Goal: Transaction & Acquisition: Download file/media

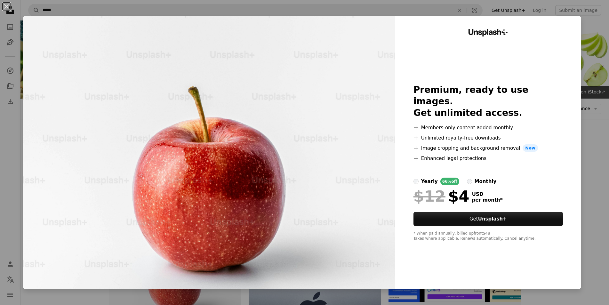
scroll to position [64, 0]
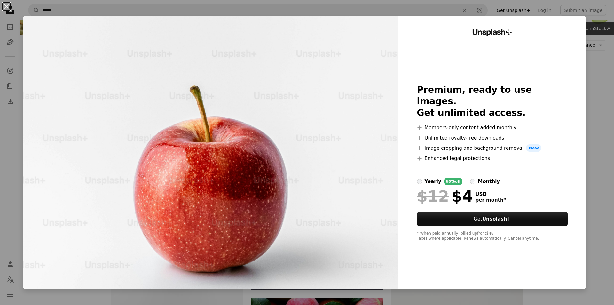
click at [6, 3] on button "An X shape" at bounding box center [7, 7] width 8 height 8
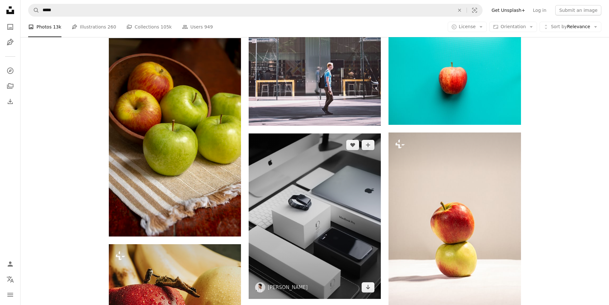
scroll to position [704, 0]
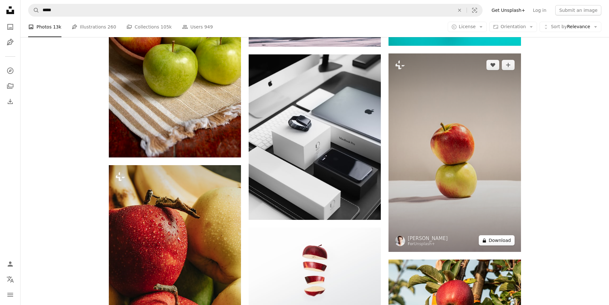
click at [497, 238] on button "A lock Download" at bounding box center [497, 240] width 36 height 10
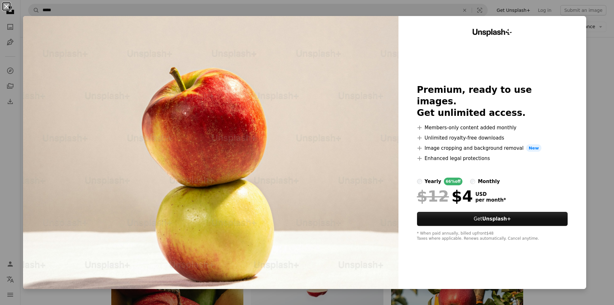
click at [7, 5] on button "An X shape" at bounding box center [7, 7] width 8 height 8
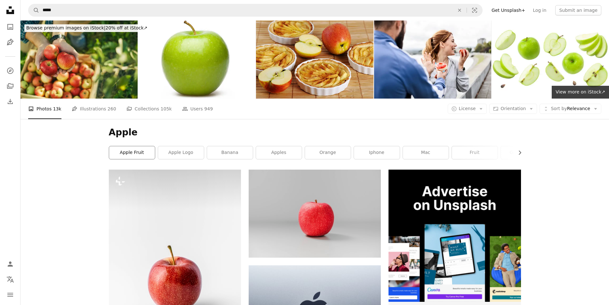
click at [136, 156] on link "apple fruit" at bounding box center [132, 152] width 46 height 13
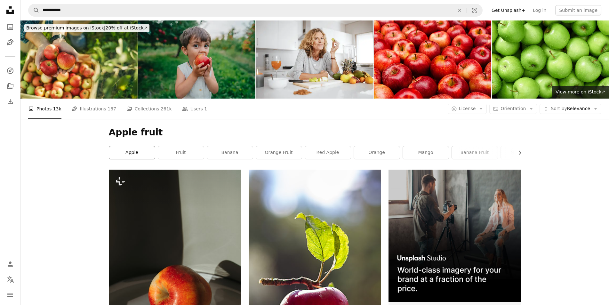
click at [150, 153] on link "apple" at bounding box center [132, 152] width 46 height 13
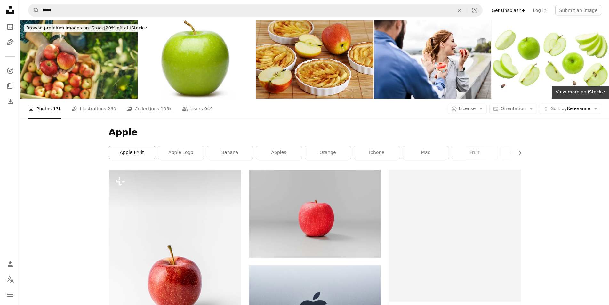
click at [130, 155] on link "apple fruit" at bounding box center [132, 152] width 46 height 13
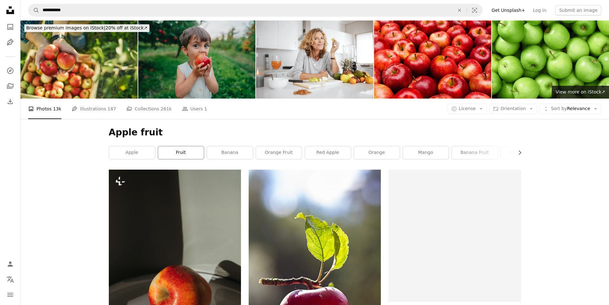
click at [191, 157] on link "fruit" at bounding box center [181, 152] width 46 height 13
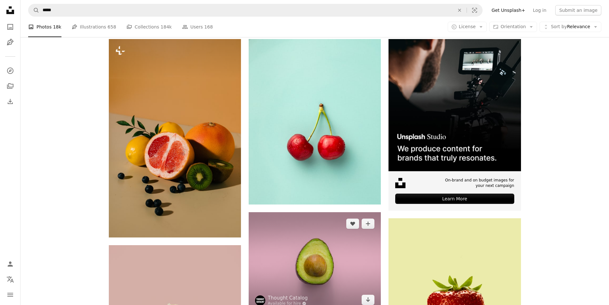
scroll to position [128, 0]
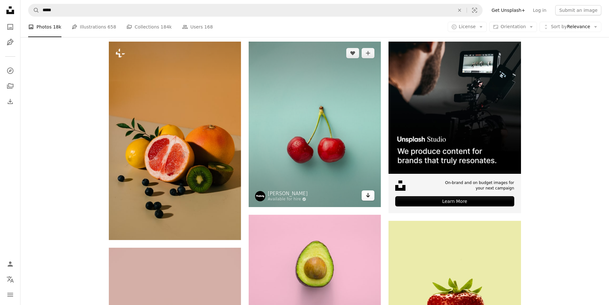
click at [370, 197] on icon "Arrow pointing down" at bounding box center [367, 195] width 5 height 8
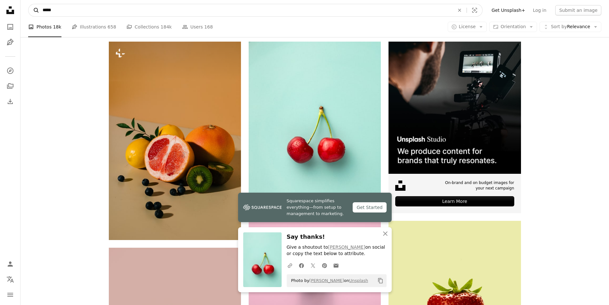
drag, startPoint x: 77, startPoint y: 14, endPoint x: 30, endPoint y: 12, distance: 47.1
click at [30, 12] on form "A magnifying glass ***** An X shape Visual search" at bounding box center [255, 10] width 454 height 13
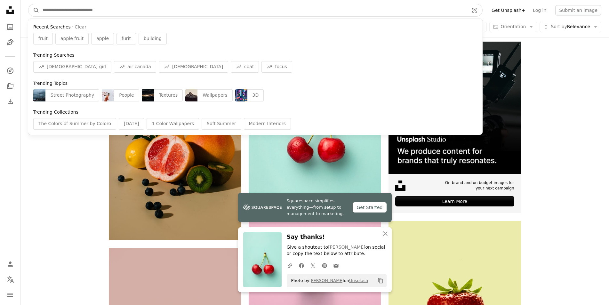
click at [28, 4] on button "A magnifying glass" at bounding box center [33, 10] width 11 height 12
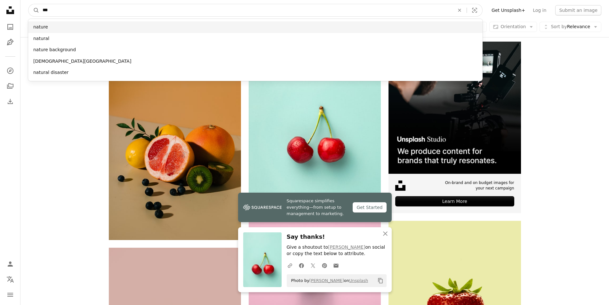
type input "***"
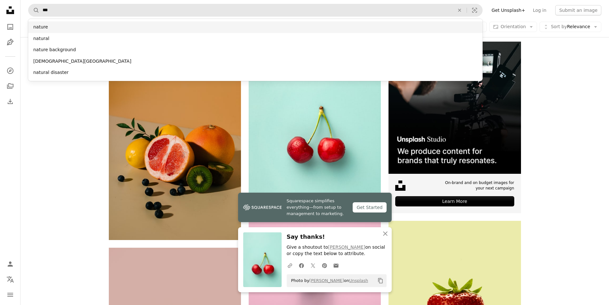
click at [57, 27] on div "nature" at bounding box center [255, 27] width 454 height 12
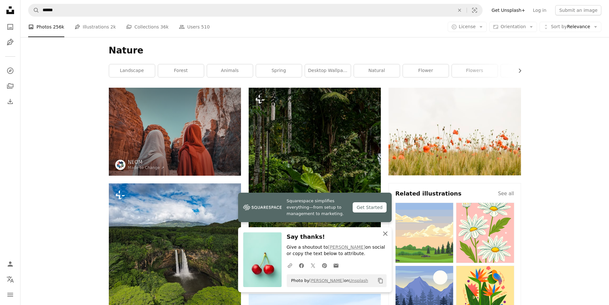
click at [383, 234] on icon "An X shape" at bounding box center [385, 234] width 8 height 8
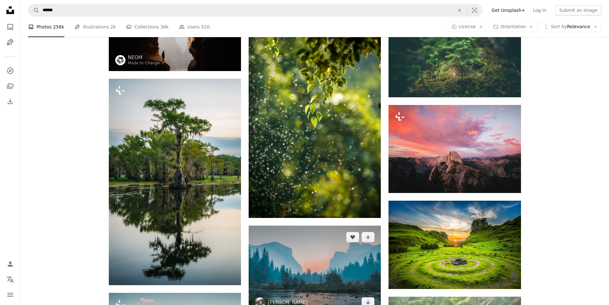
scroll to position [1216, 0]
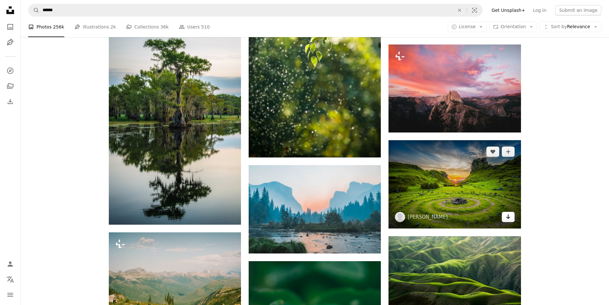
click at [507, 218] on icon "Download" at bounding box center [508, 216] width 4 height 4
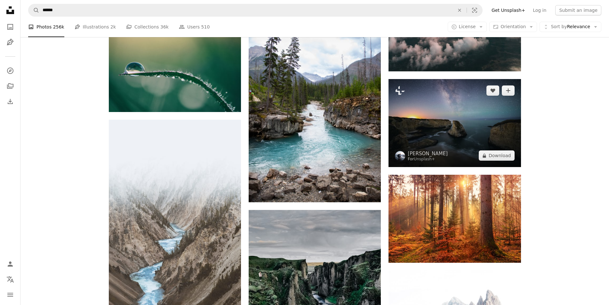
scroll to position [1919, 0]
